Goal: Transaction & Acquisition: Purchase product/service

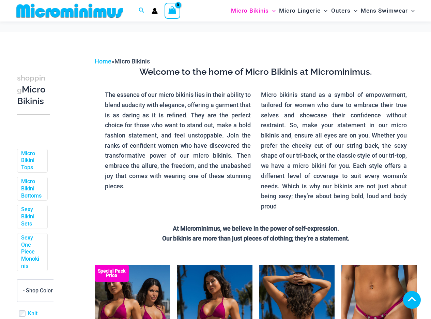
scroll to position [132, 0]
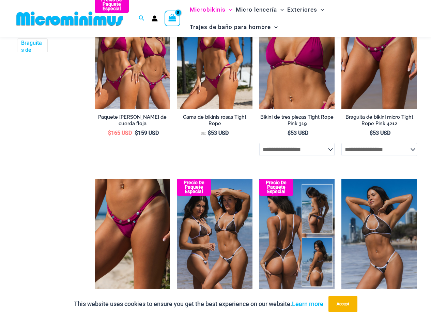
scroll to position [226, 0]
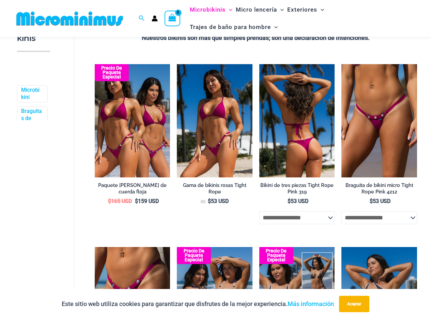
click at [310, 125] on img at bounding box center [297, 120] width 76 height 113
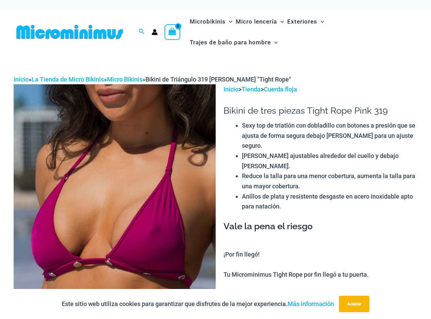
click at [147, 239] on img at bounding box center [115, 235] width 202 height 303
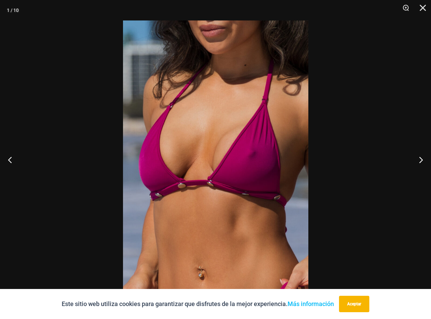
click at [194, 194] on img at bounding box center [216, 159] width 186 height 278
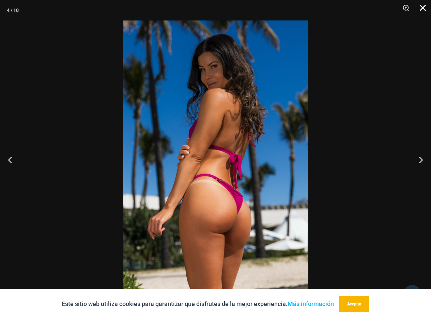
click at [420, 10] on button "Cerca" at bounding box center [420, 10] width 17 height 20
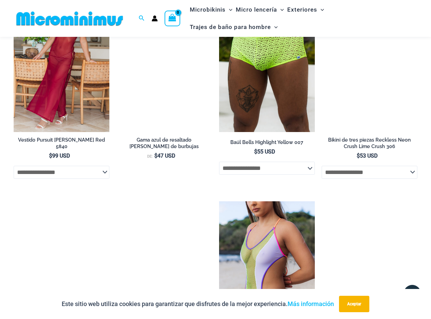
scroll to position [1153, 0]
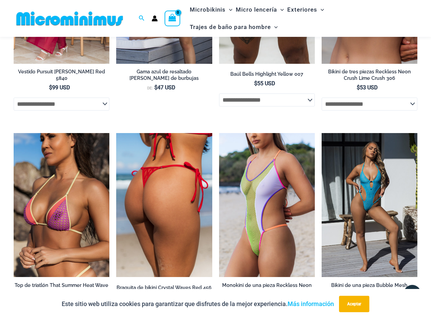
click at [180, 179] on img at bounding box center [164, 205] width 96 height 144
